Goal: Task Accomplishment & Management: Manage account settings

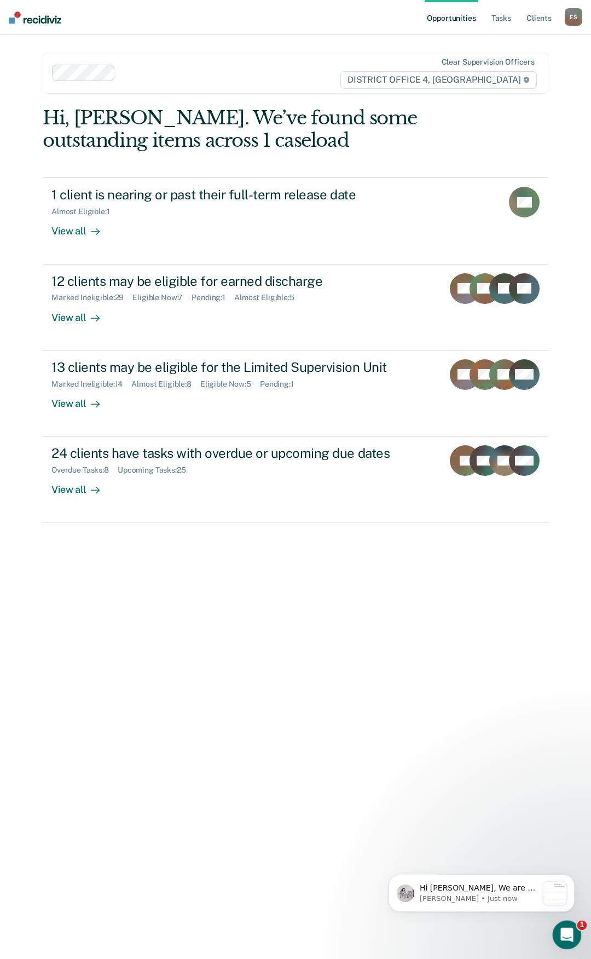
click at [564, 937] on icon "Open Intercom Messenger" at bounding box center [566, 933] width 18 height 18
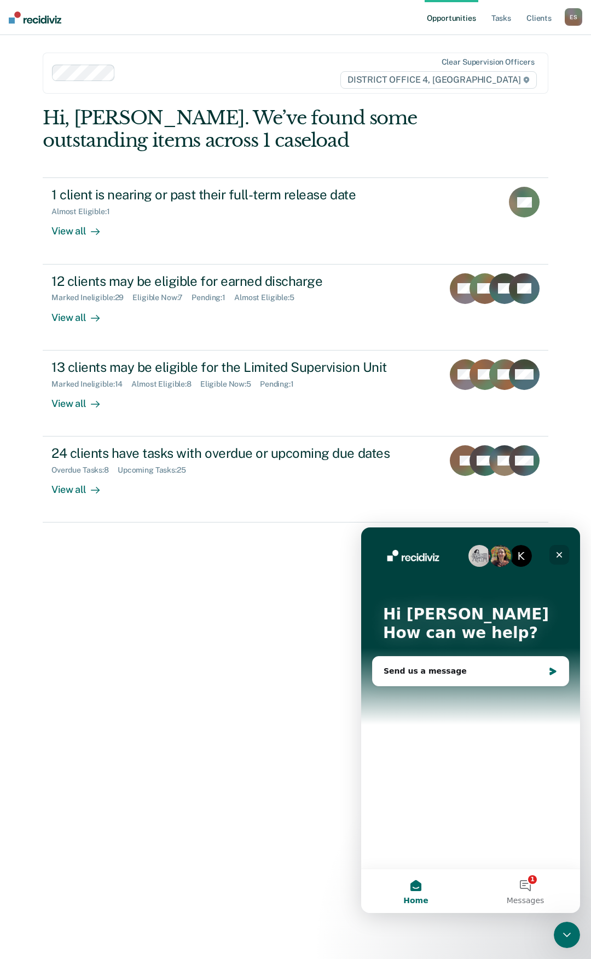
click at [562, 550] on div "Close" at bounding box center [560, 555] width 20 height 20
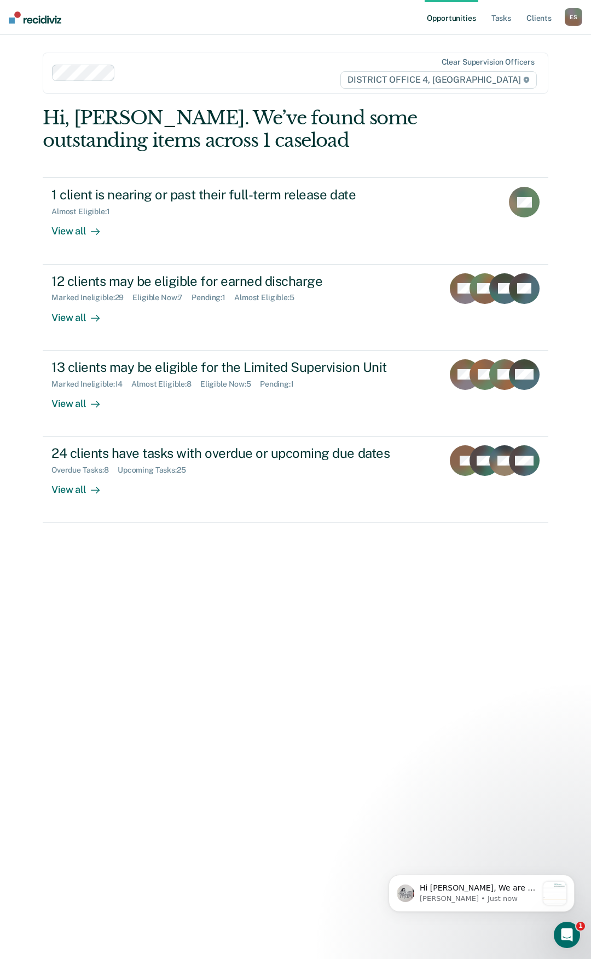
click at [199, 730] on div "Hi, [PERSON_NAME]. We’ve found some outstanding items across 1 caseload 1 clien…" at bounding box center [296, 525] width 506 height 836
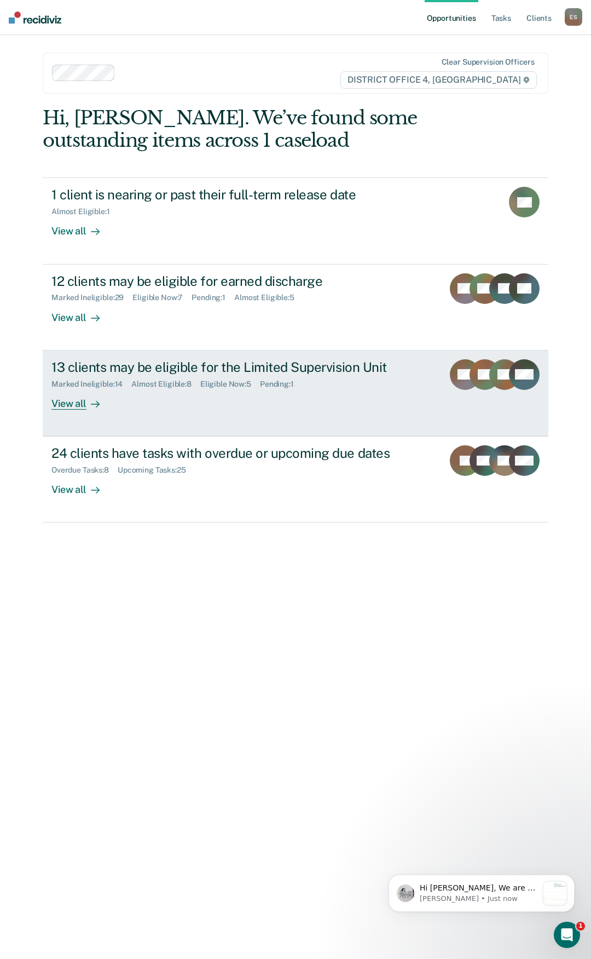
click at [66, 406] on div "View all" at bounding box center [81, 398] width 61 height 21
click at [73, 402] on div "View all" at bounding box center [81, 398] width 61 height 21
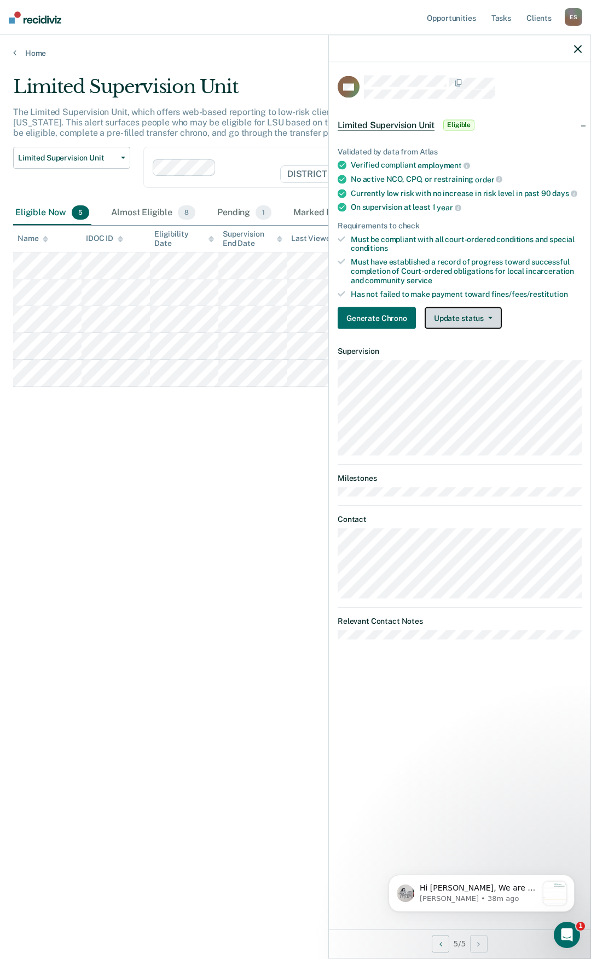
drag, startPoint x: 483, startPoint y: 312, endPoint x: 476, endPoint y: 327, distance: 16.9
click at [484, 312] on button "Update status" at bounding box center [463, 318] width 77 height 22
click at [166, 486] on div "Limited Supervision Unit The Limited Supervision Unit, which offers web-based r…" at bounding box center [295, 476] width 565 height 801
click at [138, 210] on div "Almost Eligible 8" at bounding box center [153, 213] width 89 height 24
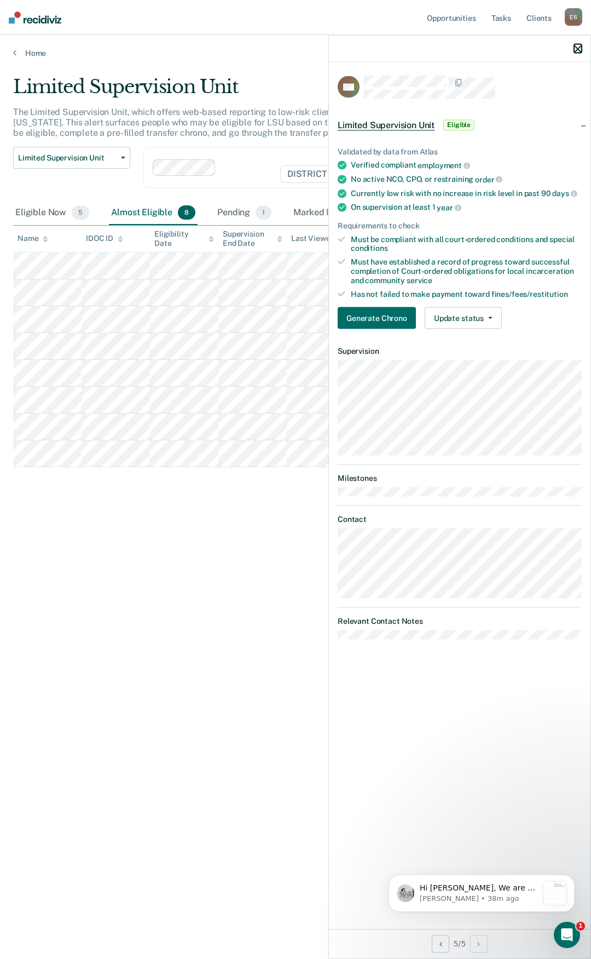
click at [579, 47] on icon "button" at bounding box center [578, 49] width 8 height 8
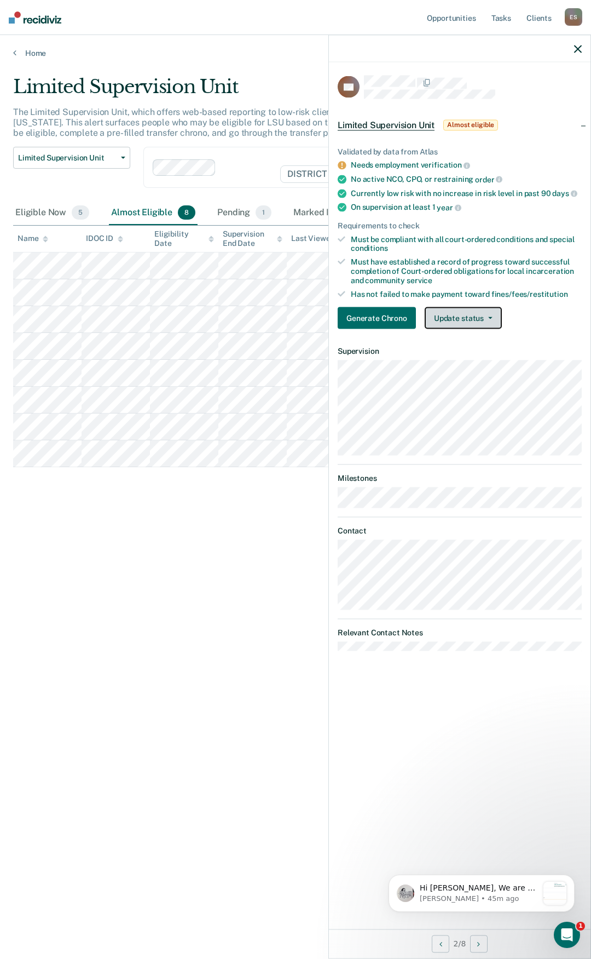
click at [463, 318] on button "Update status" at bounding box center [463, 318] width 77 height 22
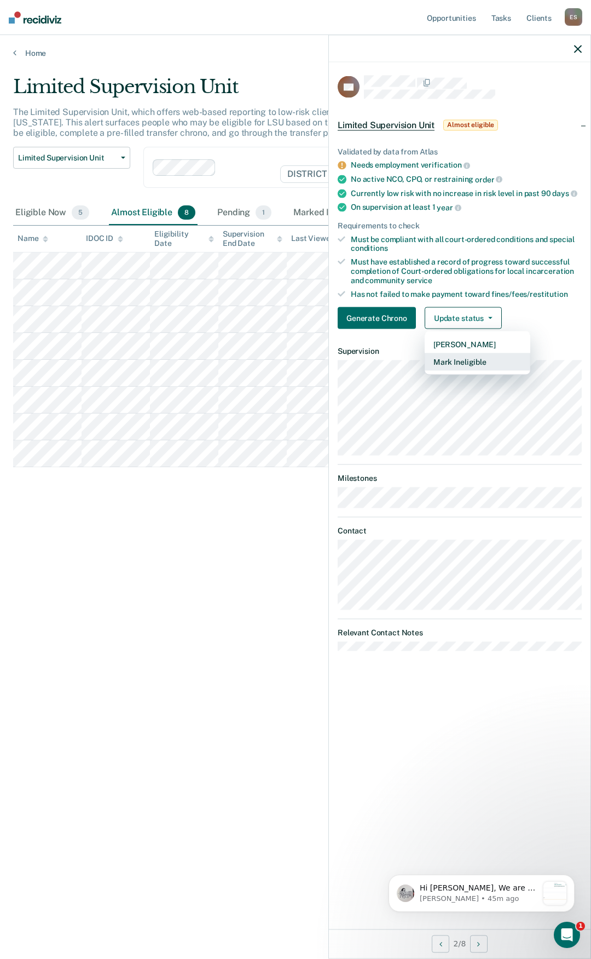
click at [464, 361] on button "Mark Ineligible" at bounding box center [478, 362] width 106 height 18
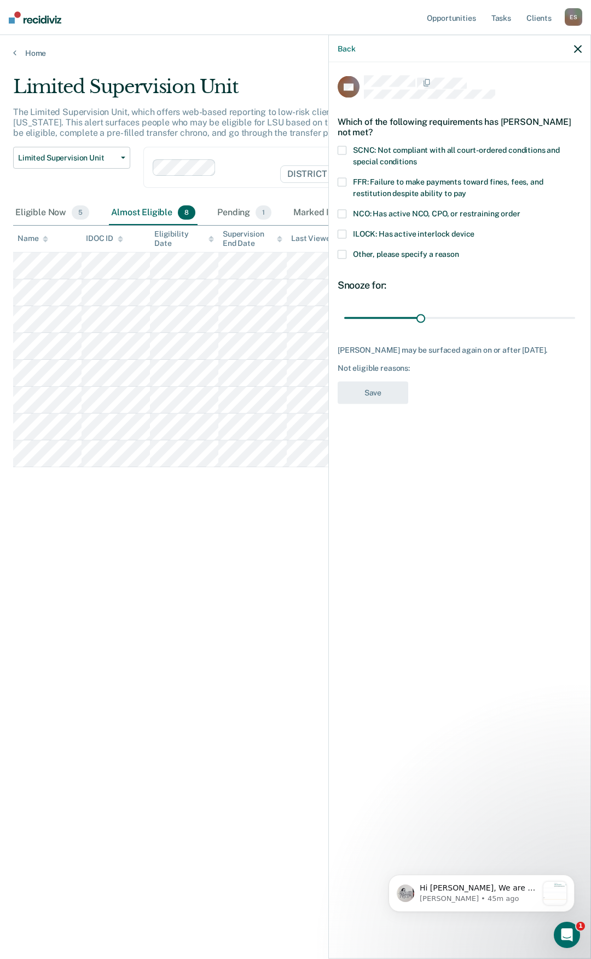
click at [348, 210] on label "NCO: Has active NCO, CPO, or restraining order" at bounding box center [460, 214] width 244 height 11
click at [521, 209] on input "NCO: Has active NCO, CPO, or restraining order" at bounding box center [521, 209] width 0 height 0
drag, startPoint x: 420, startPoint y: 318, endPoint x: 583, endPoint y: 299, distance: 163.2
type input "90"
click at [575, 308] on input "range" at bounding box center [459, 317] width 231 height 19
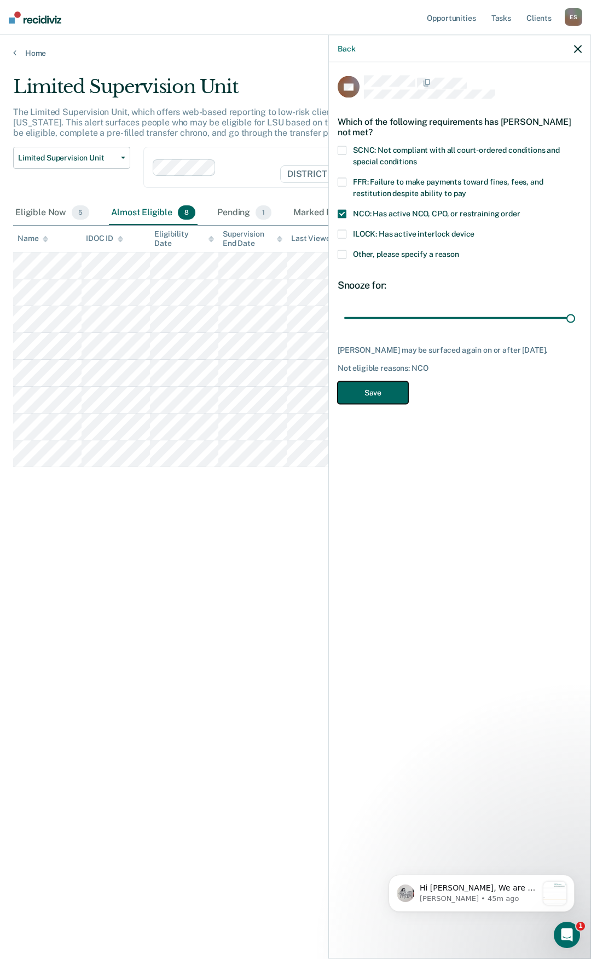
click at [363, 390] on button "Save" at bounding box center [373, 392] width 71 height 22
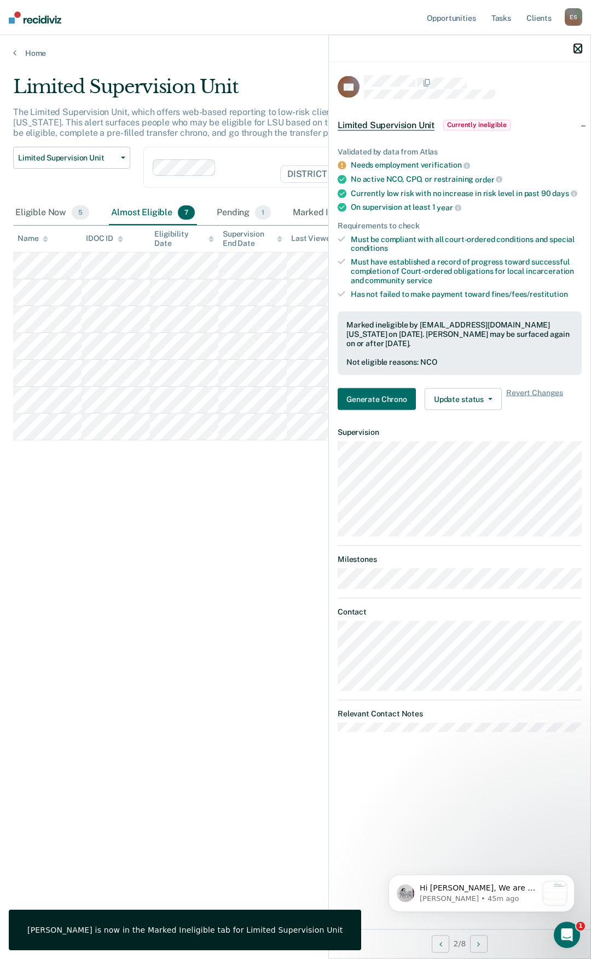
click at [580, 47] on icon "button" at bounding box center [578, 49] width 8 height 8
